Goal: Information Seeking & Learning: Learn about a topic

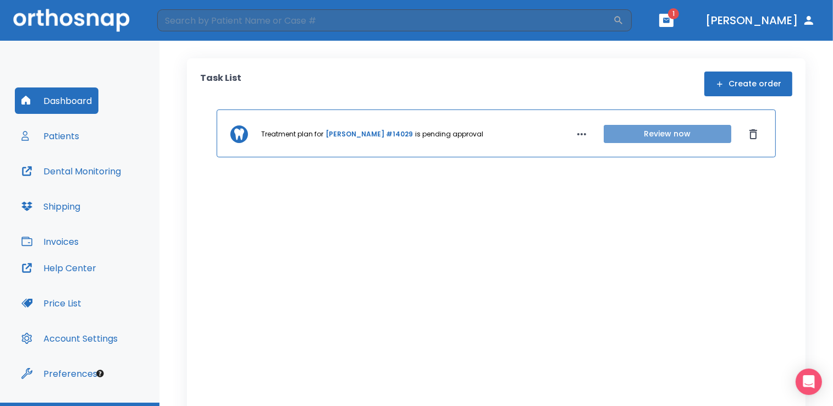
click at [663, 135] on button "Review now" at bounding box center [668, 134] width 128 height 18
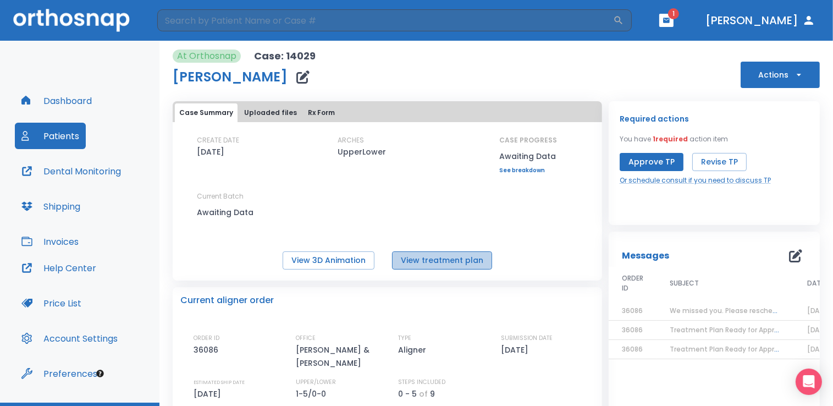
click at [446, 261] on button "View treatment plan" at bounding box center [442, 260] width 100 height 18
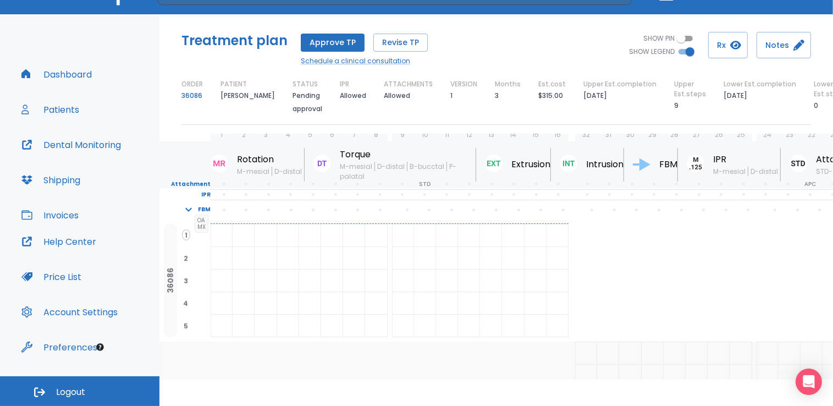
scroll to position [25, 0]
click at [54, 111] on button "Patients" at bounding box center [50, 109] width 71 height 26
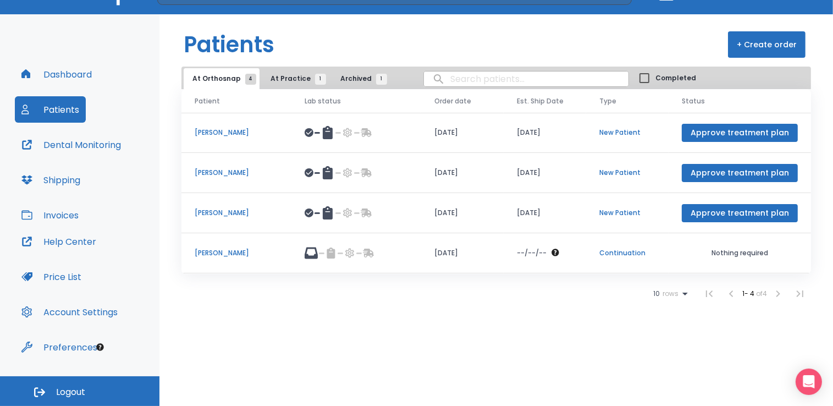
click at [235, 212] on p "[PERSON_NAME]" at bounding box center [237, 213] width 84 height 10
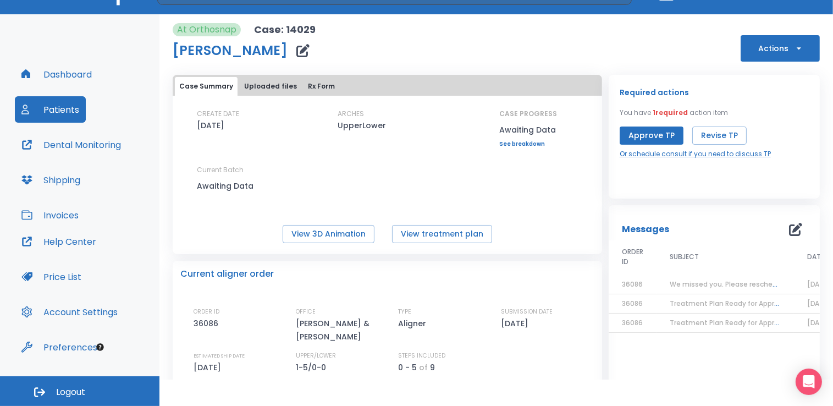
drag, startPoint x: 235, startPoint y: 212, endPoint x: 256, endPoint y: 224, distance: 23.7
click at [256, 224] on div "CREATE DATE [DATE] ARCHES UpperLower CASE PROGRESS Awaiting Data Upper progress…" at bounding box center [387, 176] width 429 height 134
click at [325, 236] on button "View 3D Animation" at bounding box center [329, 234] width 92 height 18
